Goal: Navigation & Orientation: Find specific page/section

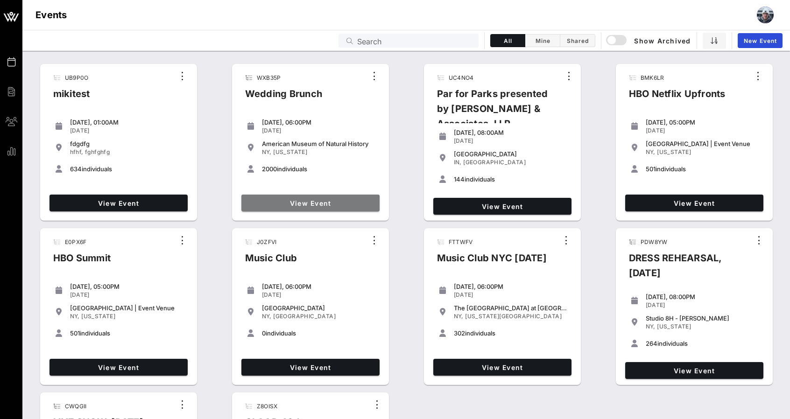
click at [304, 195] on link "View Event" at bounding box center [310, 203] width 138 height 17
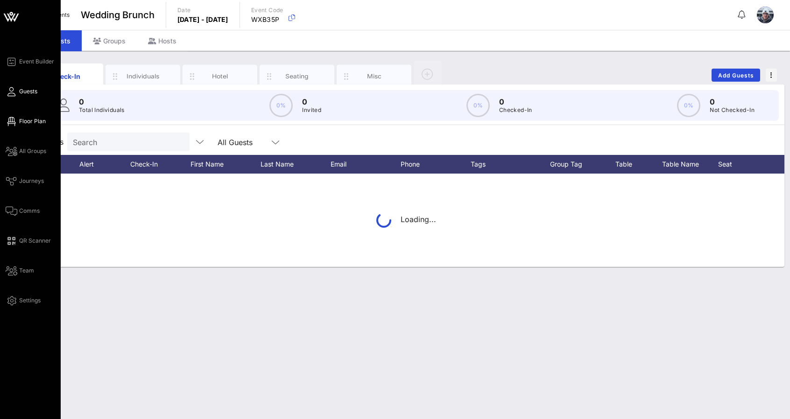
click at [11, 121] on icon at bounding box center [12, 121] width 12 height 1
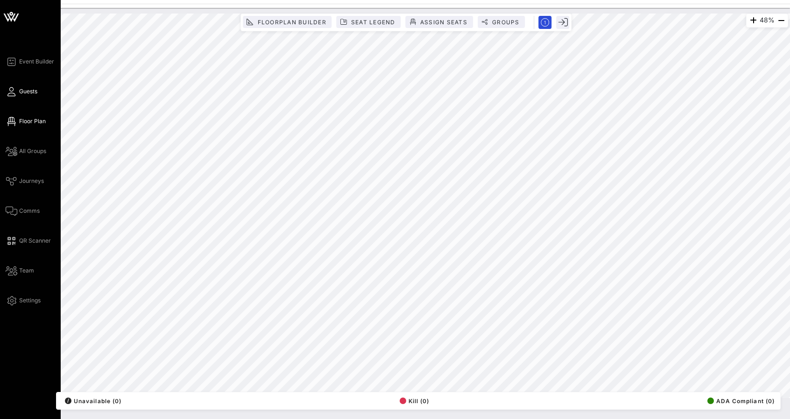
click at [28, 94] on span "Guests" at bounding box center [28, 91] width 18 height 8
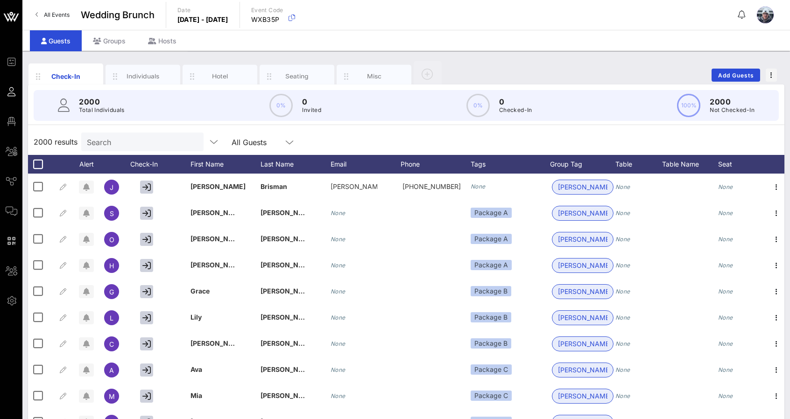
click at [48, 21] on link "All Events" at bounding box center [52, 14] width 45 height 15
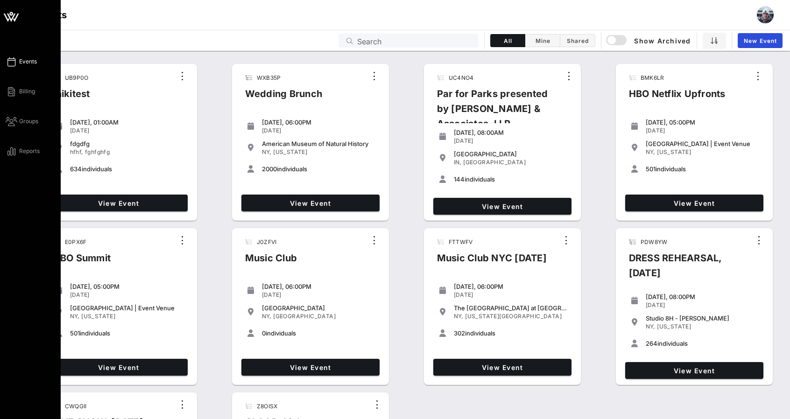
click at [0, 283] on div "Events Billing Groups Reports" at bounding box center [30, 302] width 61 height 604
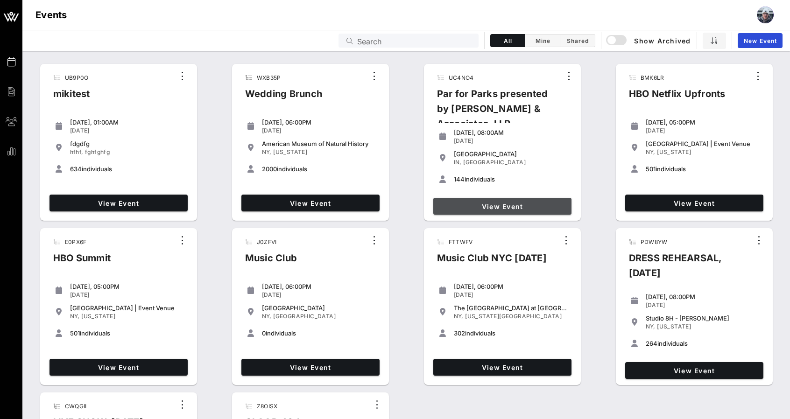
click at [524, 203] on span "View Event" at bounding box center [502, 207] width 131 height 8
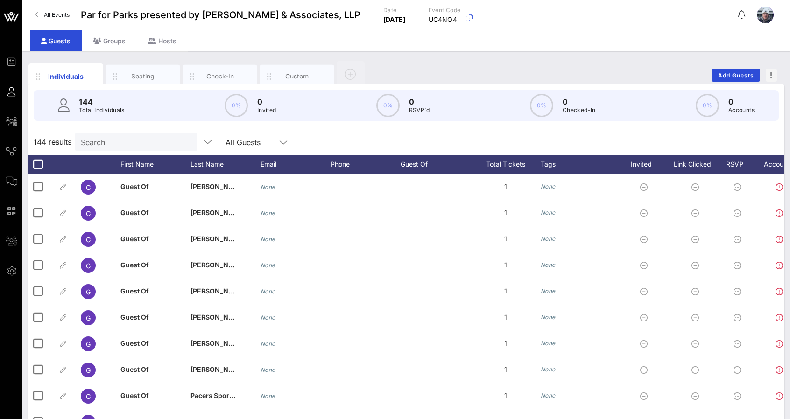
click at [57, 17] on span "All Events" at bounding box center [57, 14] width 26 height 7
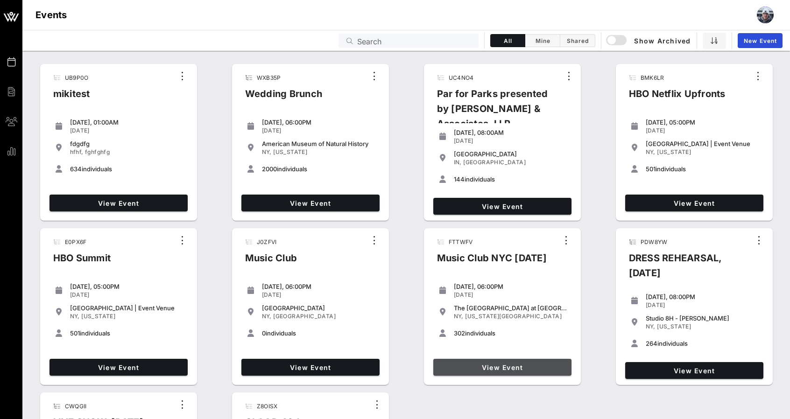
click at [477, 370] on span "View Event" at bounding box center [502, 368] width 131 height 8
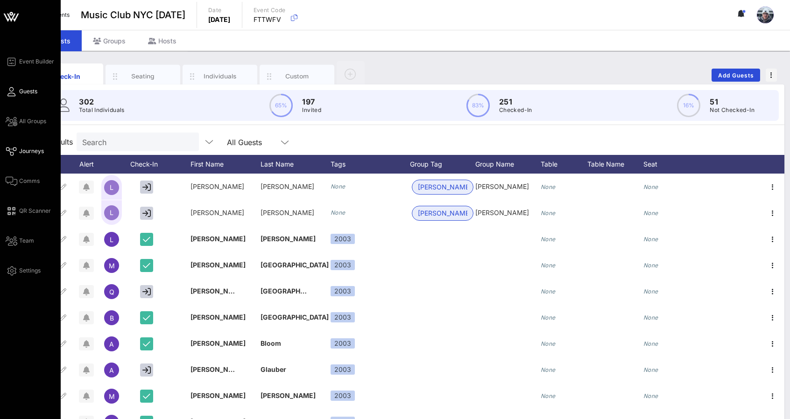
click at [29, 154] on span "Journeys" at bounding box center [31, 151] width 25 height 8
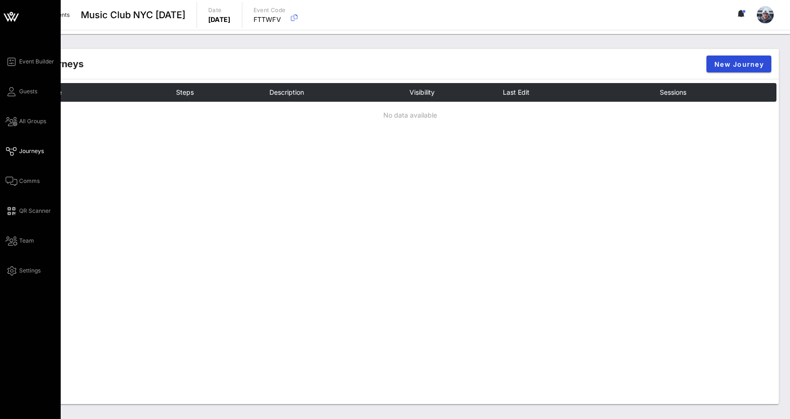
click at [40, 93] on div "Event Builder Guests All Groups Journeys Comms QR Scanner Team Settings" at bounding box center [33, 166] width 55 height 220
click at [32, 91] on span "Guests" at bounding box center [28, 91] width 18 height 8
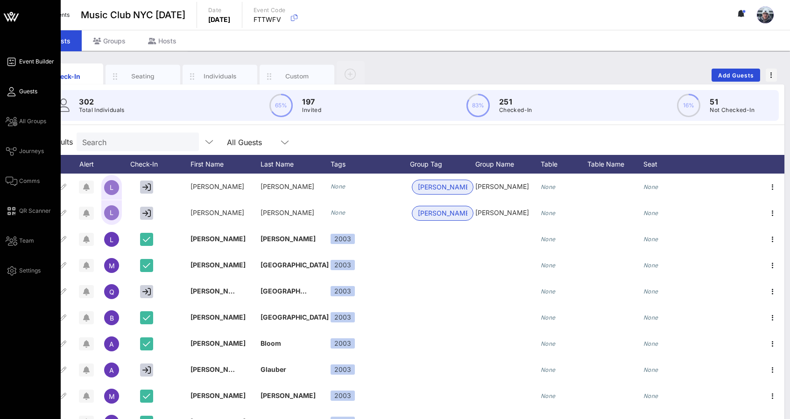
click at [42, 64] on span "Event Builder" at bounding box center [36, 61] width 35 height 8
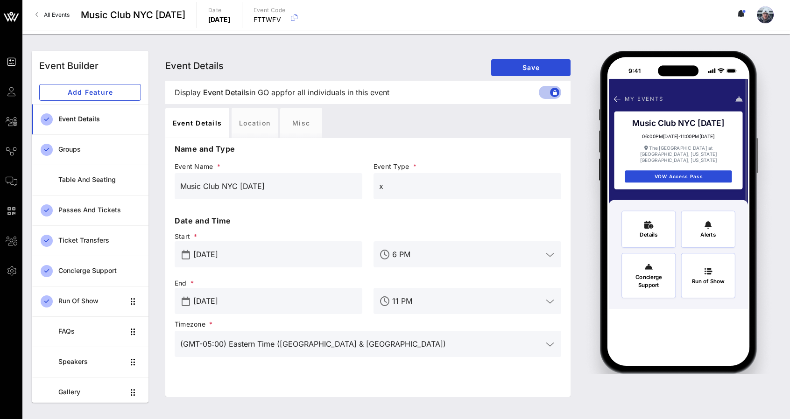
click at [48, 17] on span "All Events" at bounding box center [57, 14] width 26 height 7
